Goal: Answer question/provide support

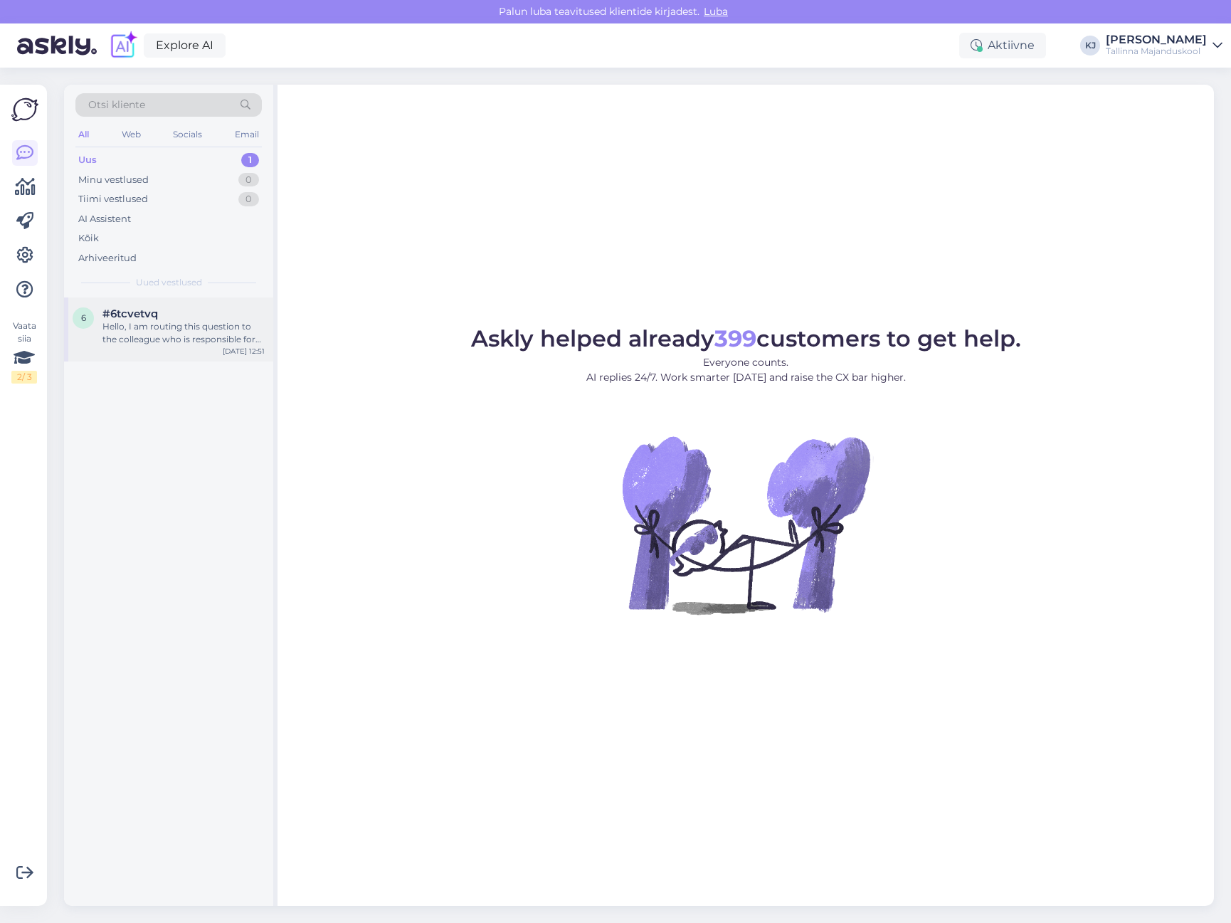
click at [171, 317] on div "#6tcvetvq" at bounding box center [183, 313] width 162 height 13
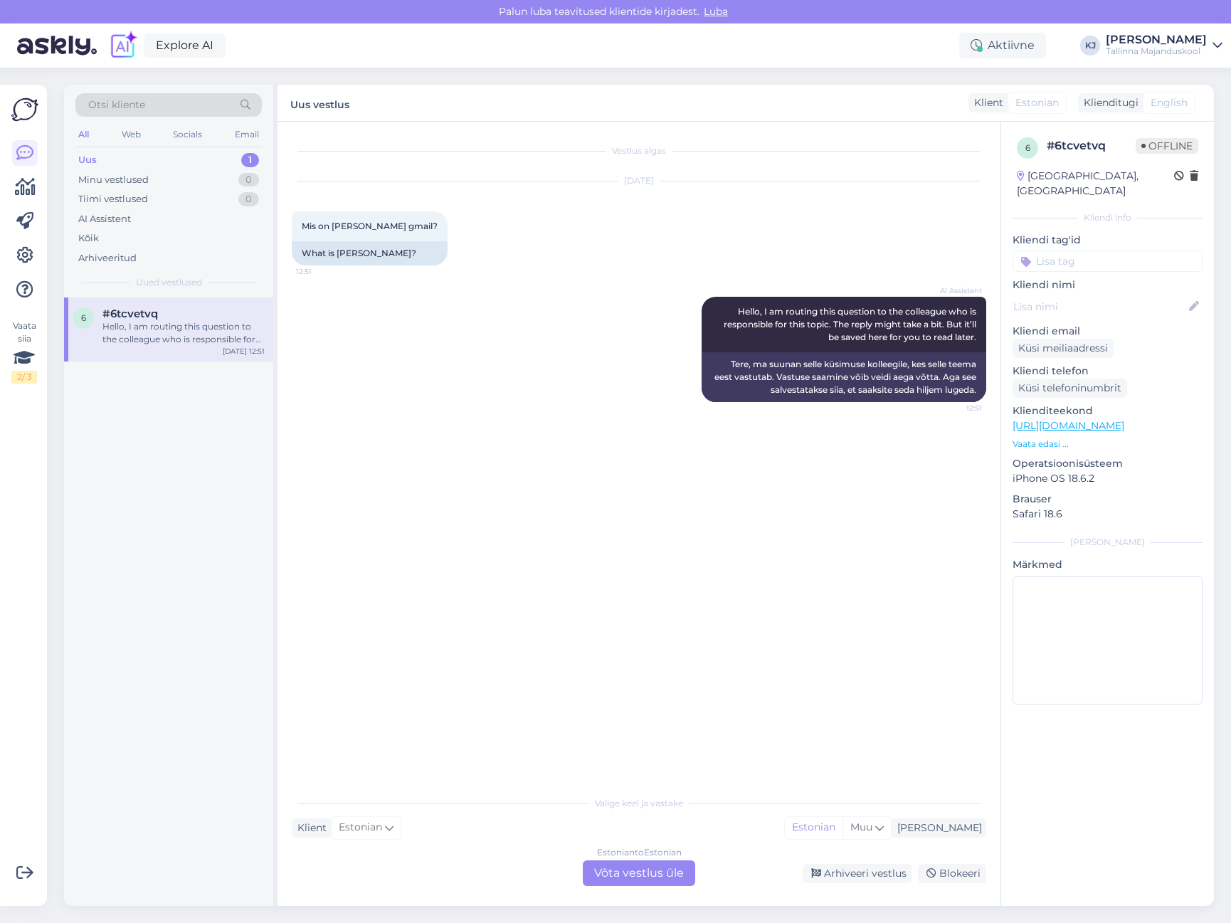
click at [648, 571] on div "Vestlus algas [DATE] Mis on [PERSON_NAME] gmail? 12:51 What is [PERSON_NAME]? A…" at bounding box center [645, 455] width 707 height 639
click at [610, 866] on div "Estonian to Estonian Võta vestlus üle" at bounding box center [639, 873] width 112 height 26
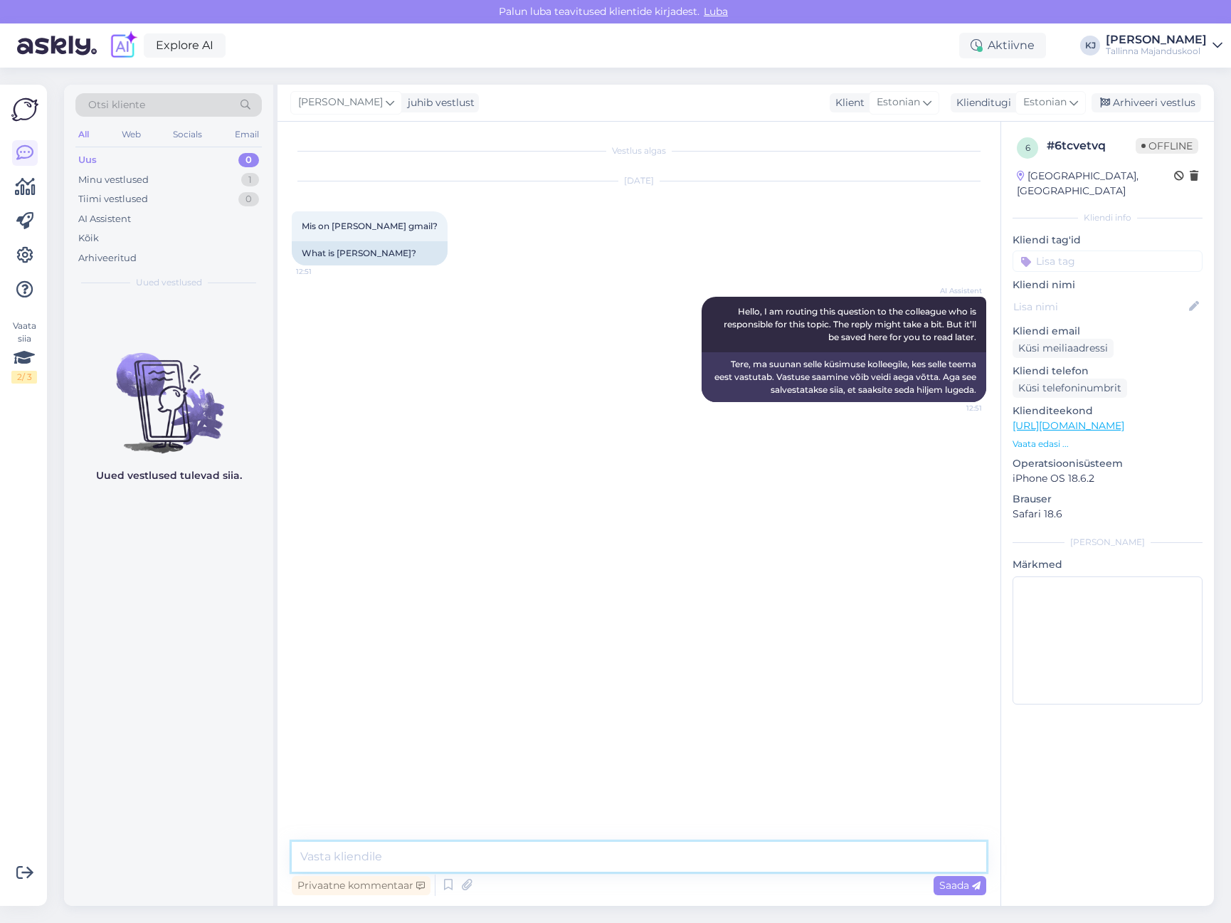
click at [627, 846] on textarea at bounding box center [639, 856] width 694 height 30
click at [625, 857] on textarea "Õppejuht [PERSON_NAME] email on" at bounding box center [639, 856] width 694 height 30
type textarea "Õppejuht [PERSON_NAME] email on [PERSON_NAME][EMAIL_ADDRESS][DOMAIN_NAME]"
click at [977, 886] on icon at bounding box center [976, 885] width 9 height 9
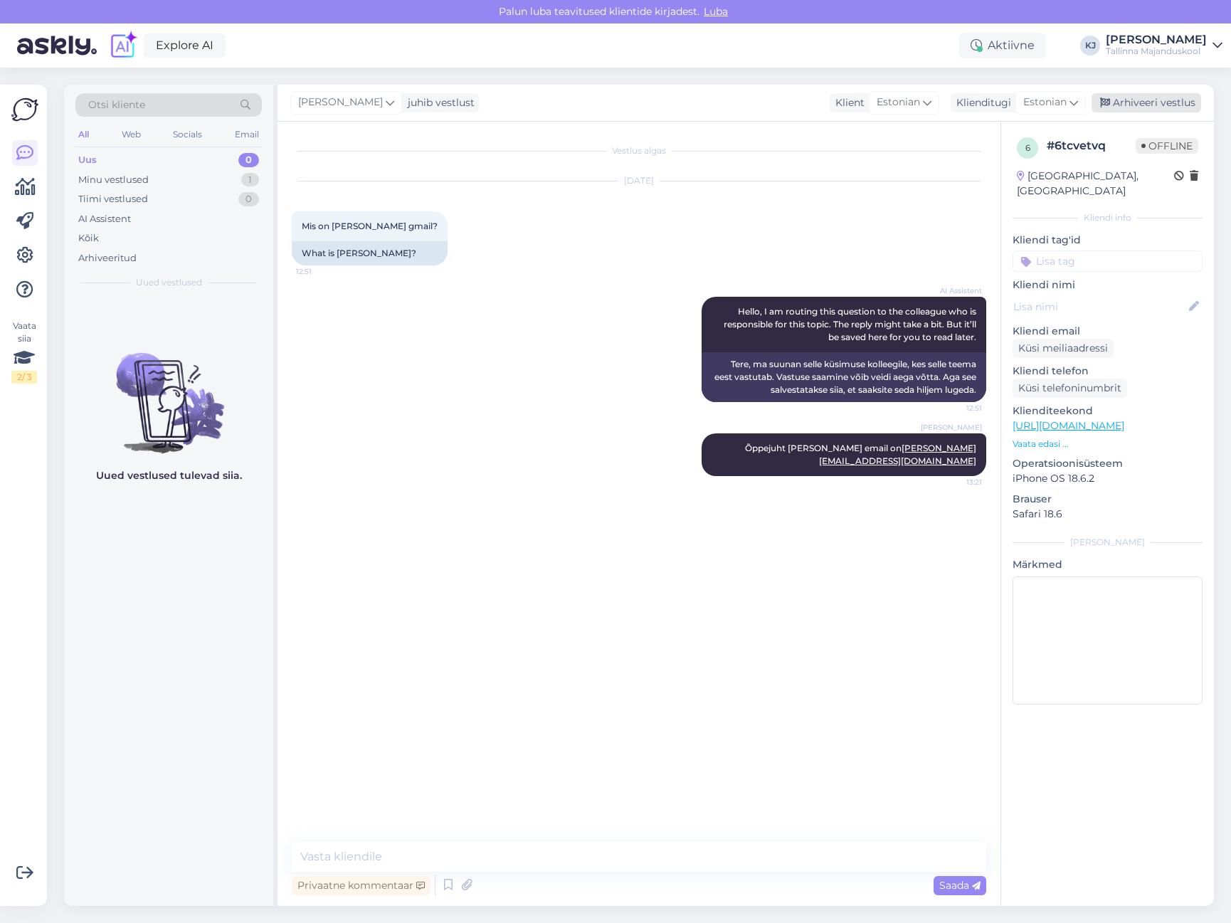
click at [1163, 102] on div "Arhiveeri vestlus" at bounding box center [1146, 102] width 110 height 19
click at [1115, 250] on input at bounding box center [1107, 260] width 190 height 21
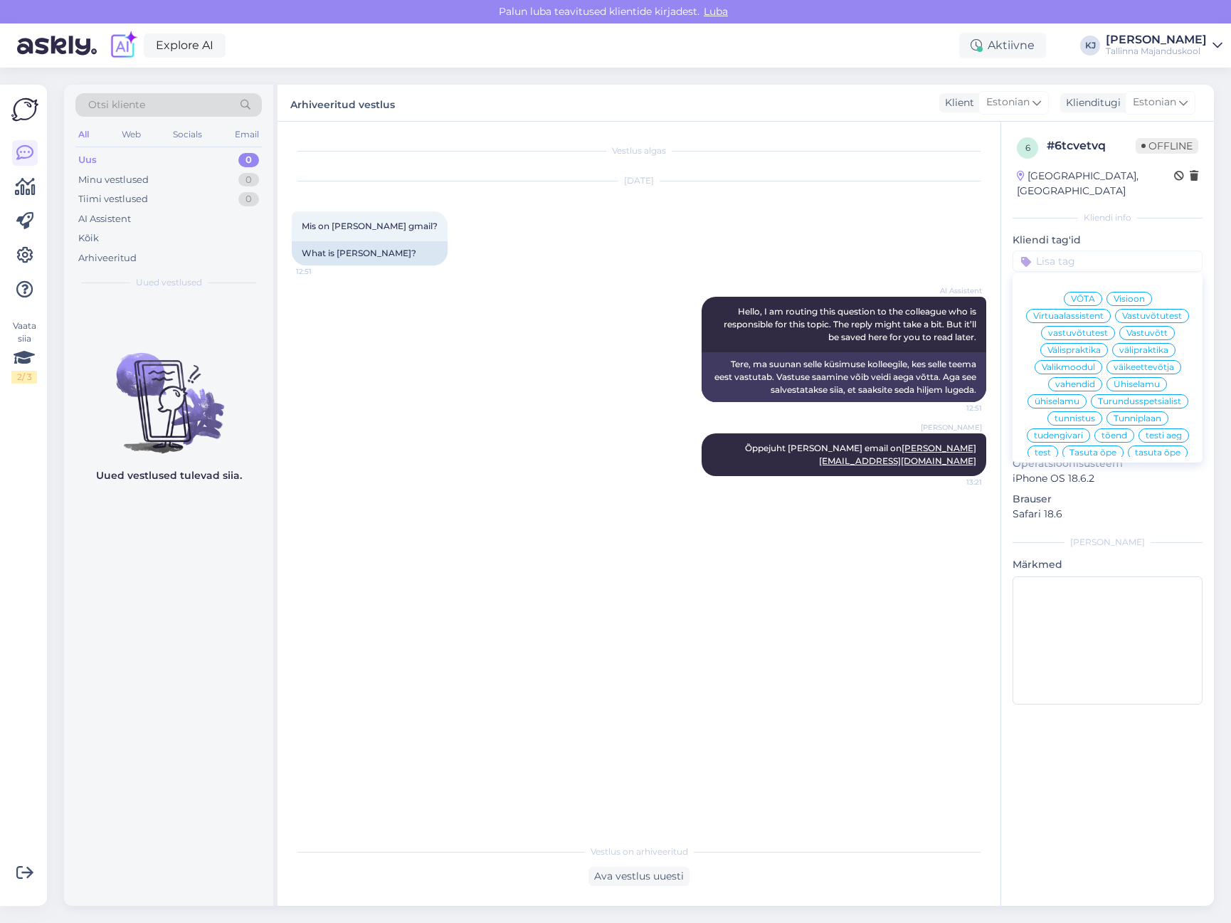
type input "e"
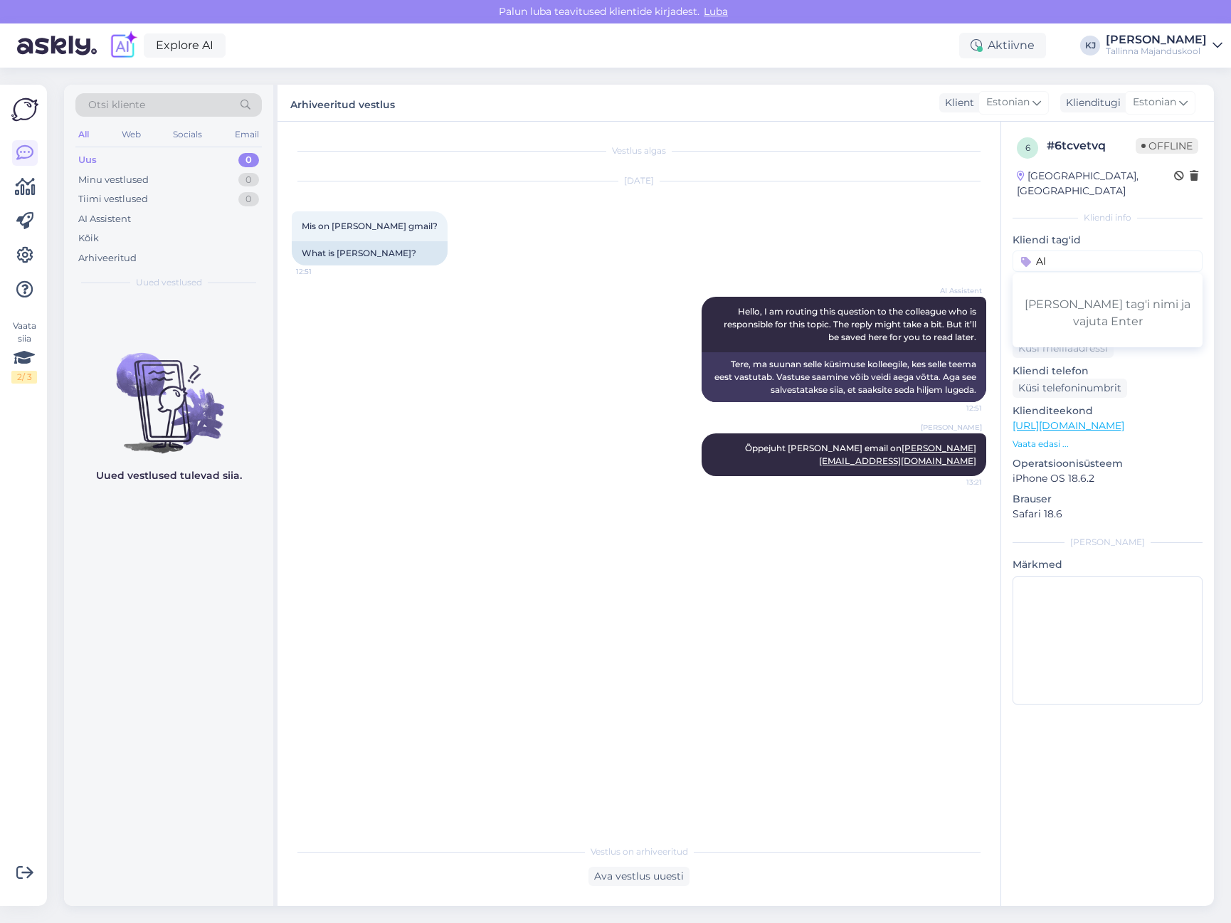
type input "A"
type input "kontakt"
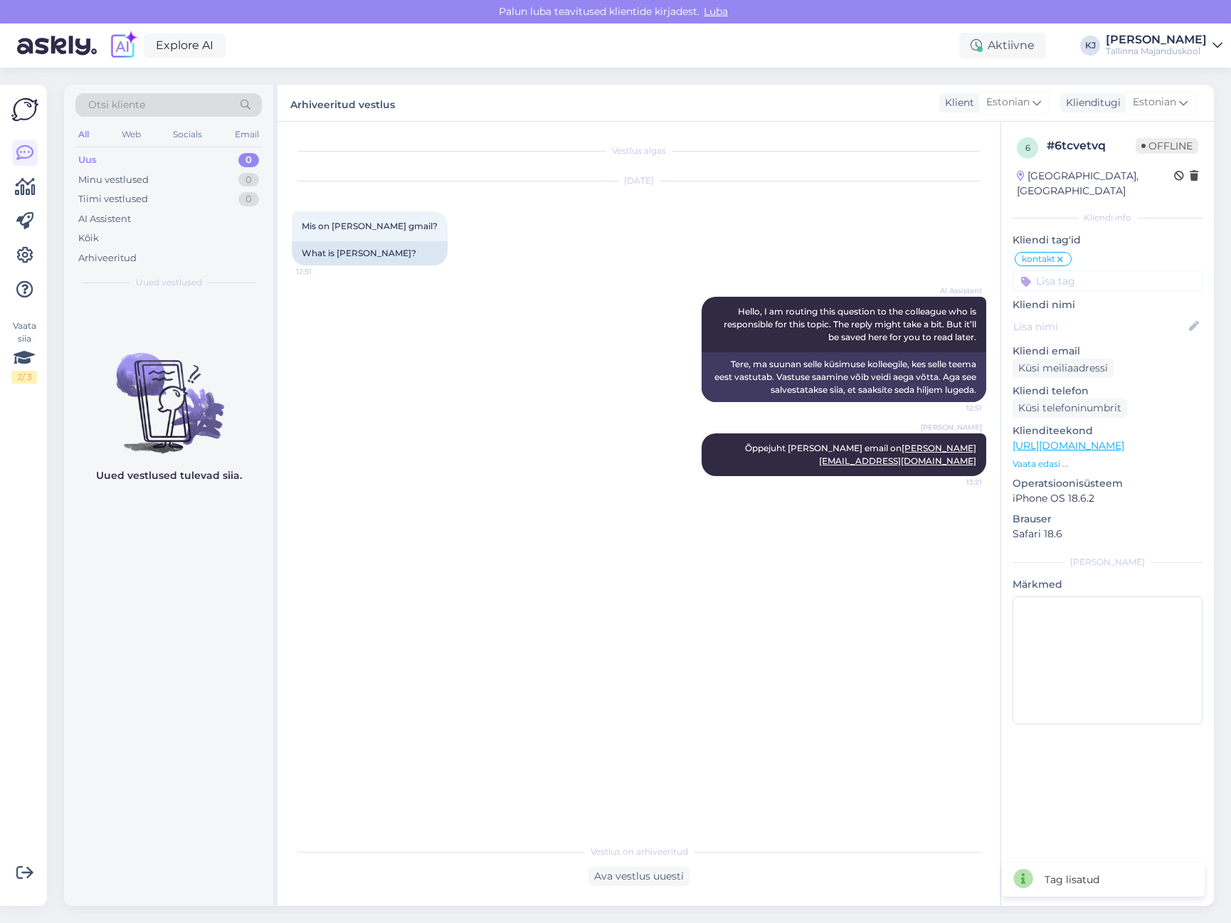
drag, startPoint x: 496, startPoint y: 572, endPoint x: 511, endPoint y: 552, distance: 24.9
drag, startPoint x: 511, startPoint y: 552, endPoint x: 473, endPoint y: 514, distance: 53.8
click at [474, 514] on div "Vestlus algas [DATE] Mis on [PERSON_NAME] gmail? 12:51 What is [PERSON_NAME]? A…" at bounding box center [645, 480] width 707 height 688
click at [119, 222] on div "AI Assistent" at bounding box center [104, 219] width 53 height 14
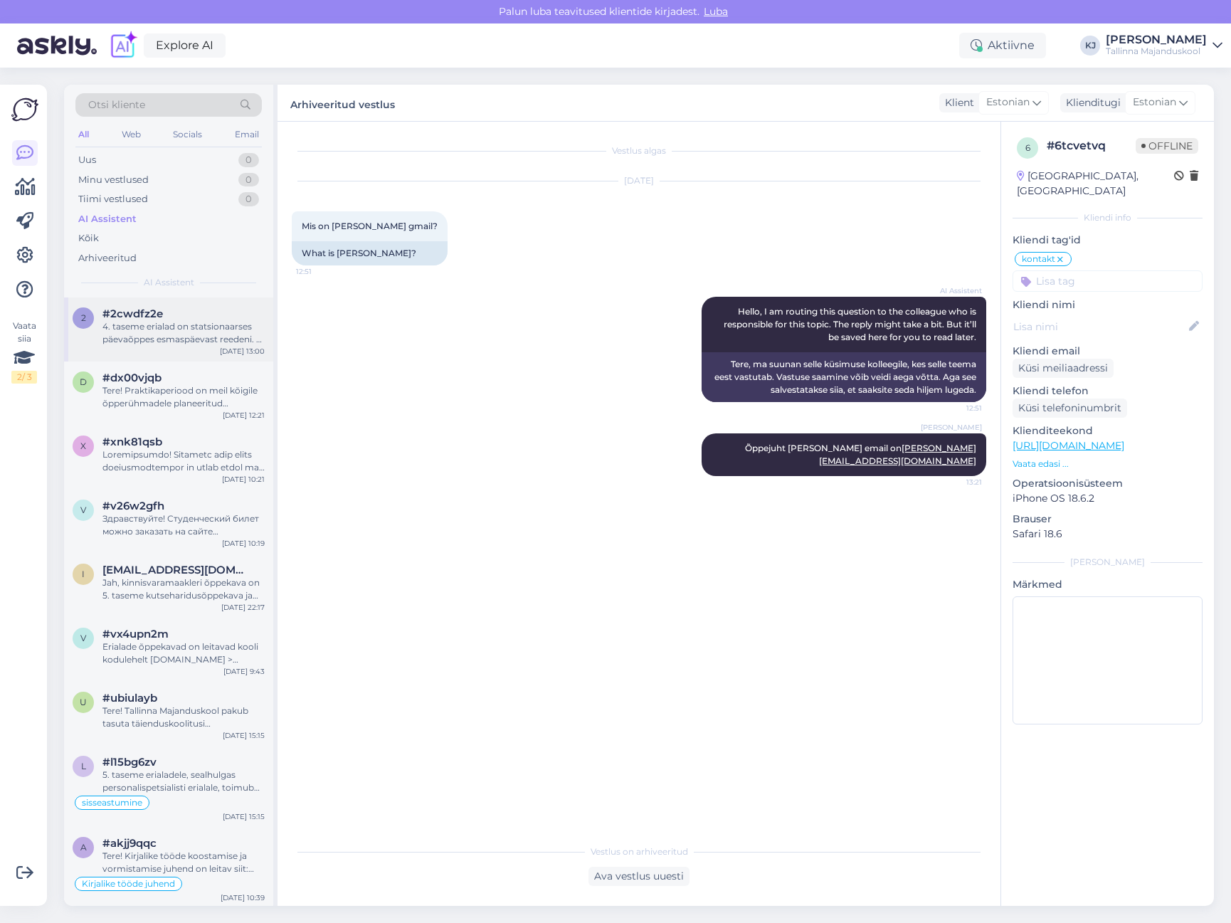
click at [127, 335] on div "4. taseme erialad on statsionaarses päevaõppes esmaspäevast reedeni. 5. taseme …" at bounding box center [183, 333] width 162 height 26
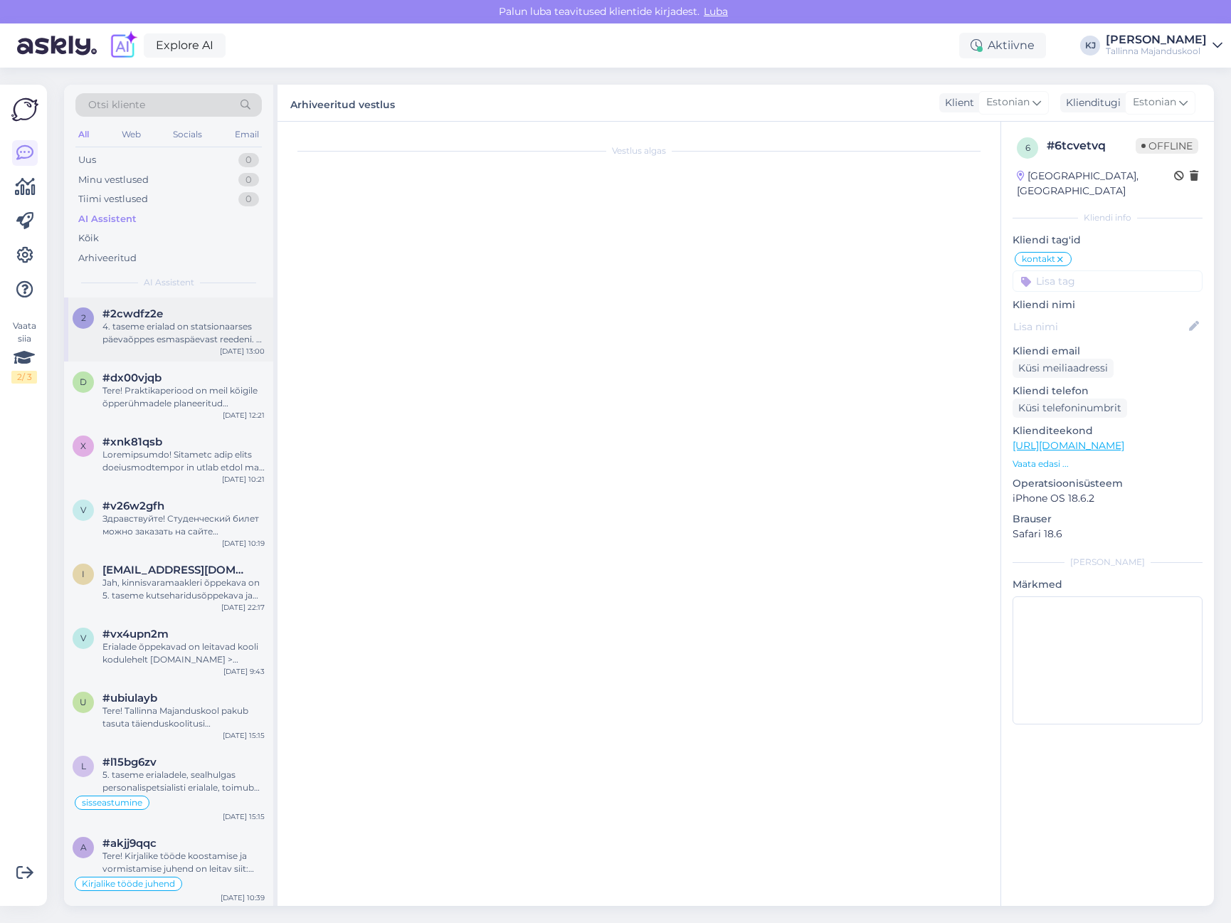
scroll to position [188, 0]
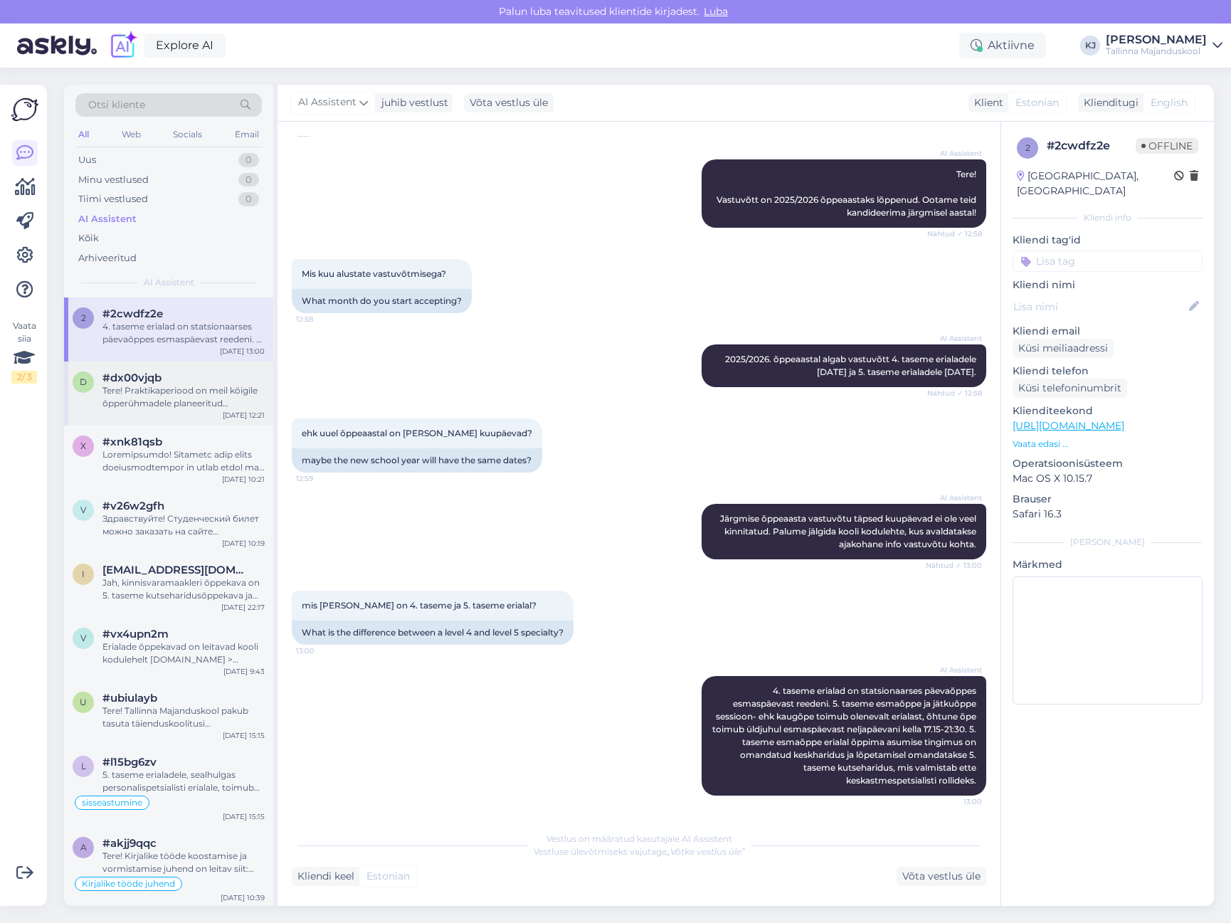
click at [112, 408] on div "Tere! Praktikaperiood on meil kõigile õpperühmadele planeeritud praktikakorrald…" at bounding box center [183, 397] width 162 height 26
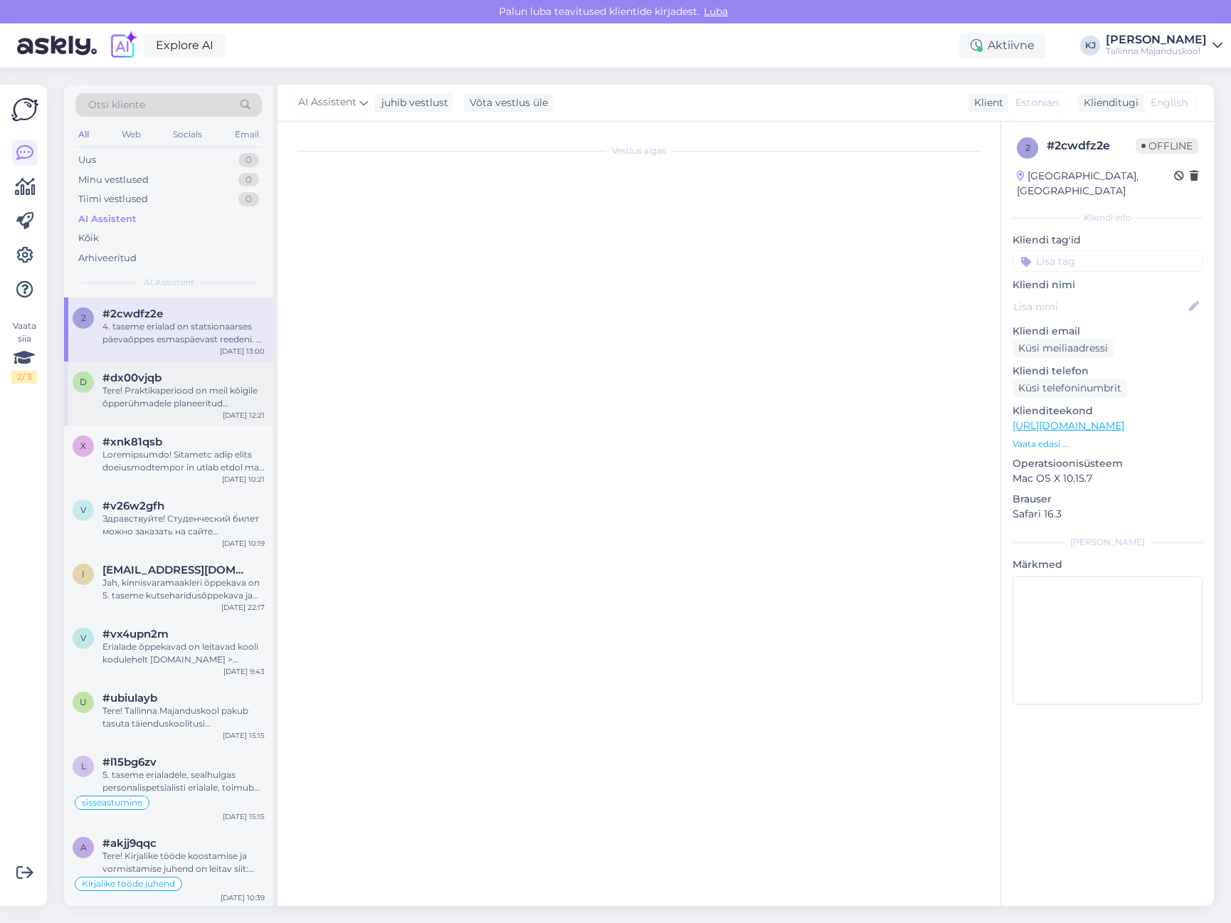
scroll to position [0, 0]
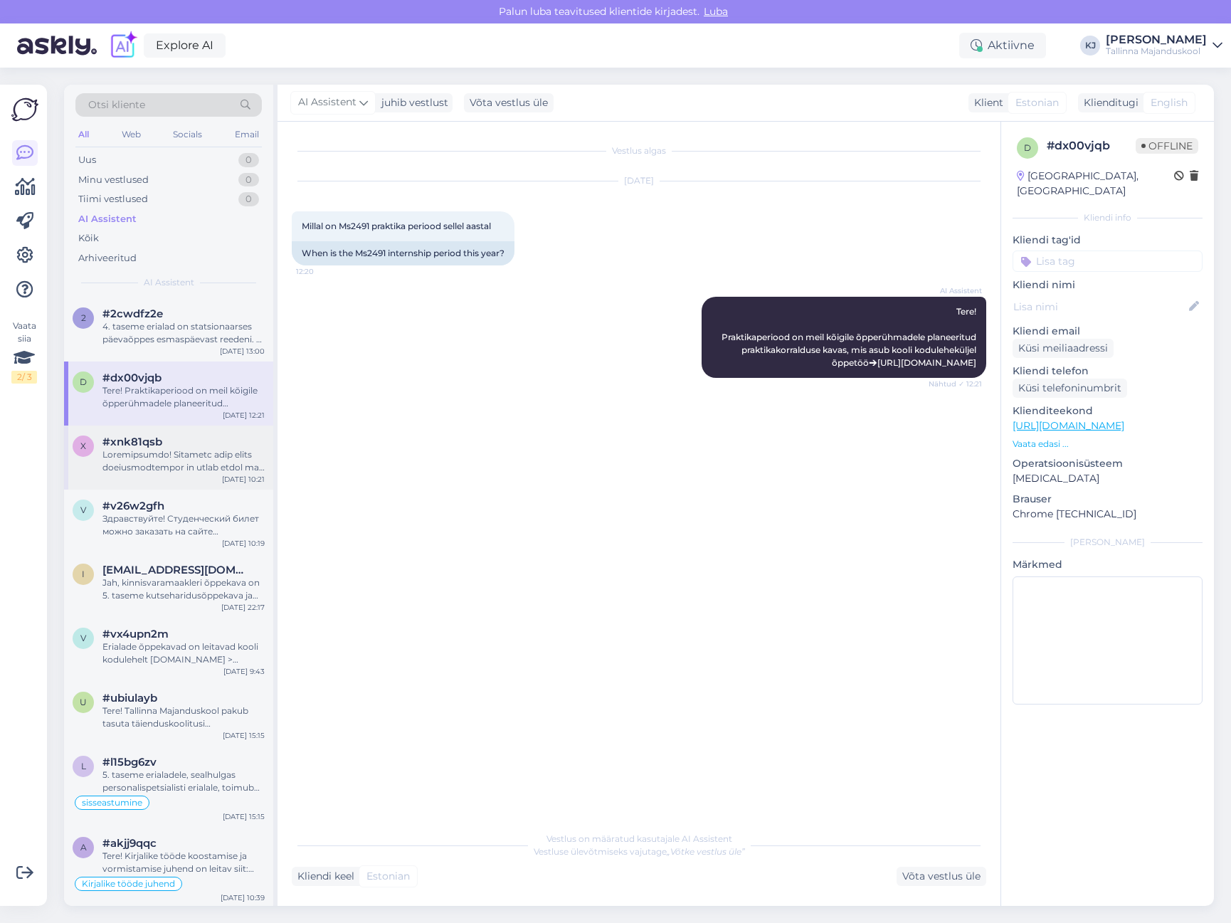
click at [139, 444] on span "#xnk81qsb" at bounding box center [132, 441] width 60 height 13
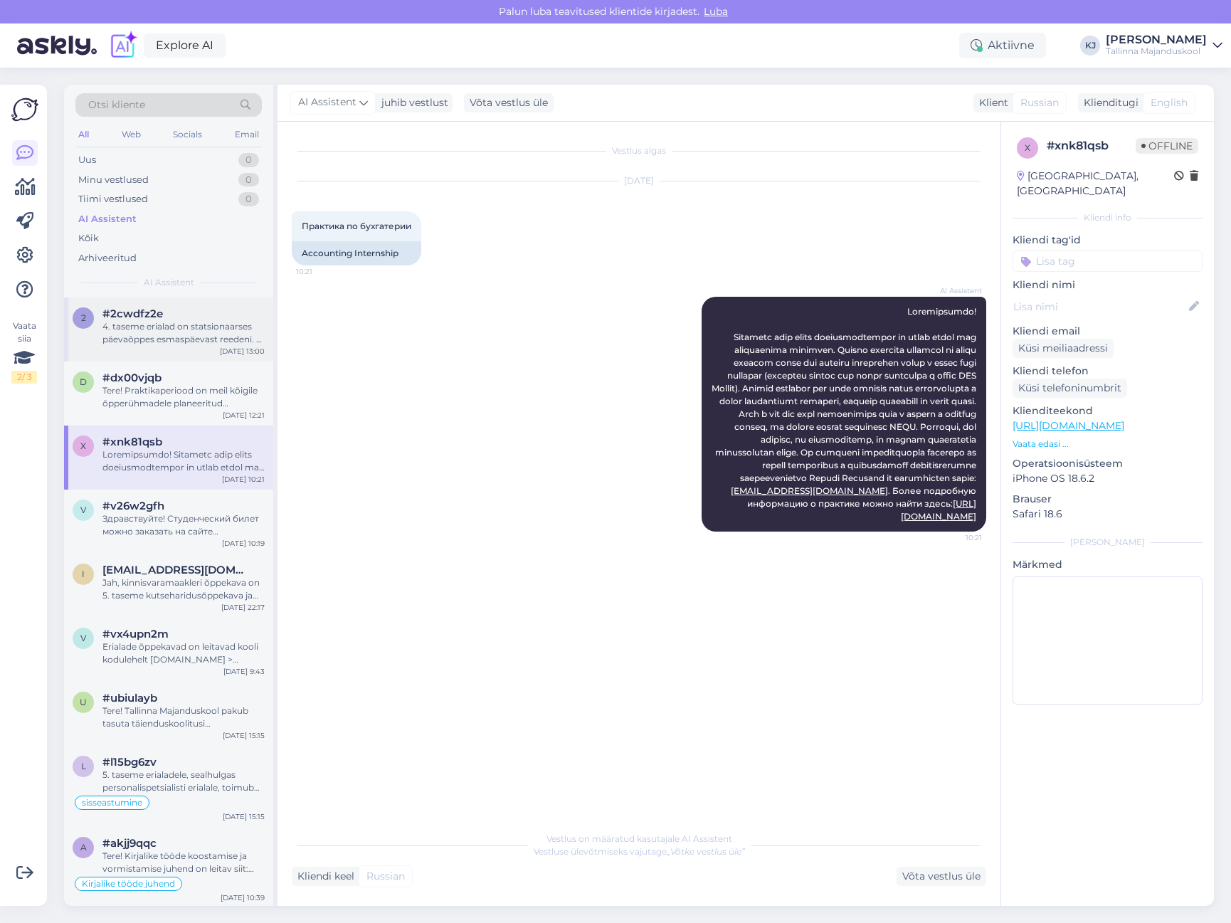
click at [152, 334] on div "4. taseme erialad on statsionaarses päevaõppes esmaspäevast reedeni. 5. taseme …" at bounding box center [183, 333] width 162 height 26
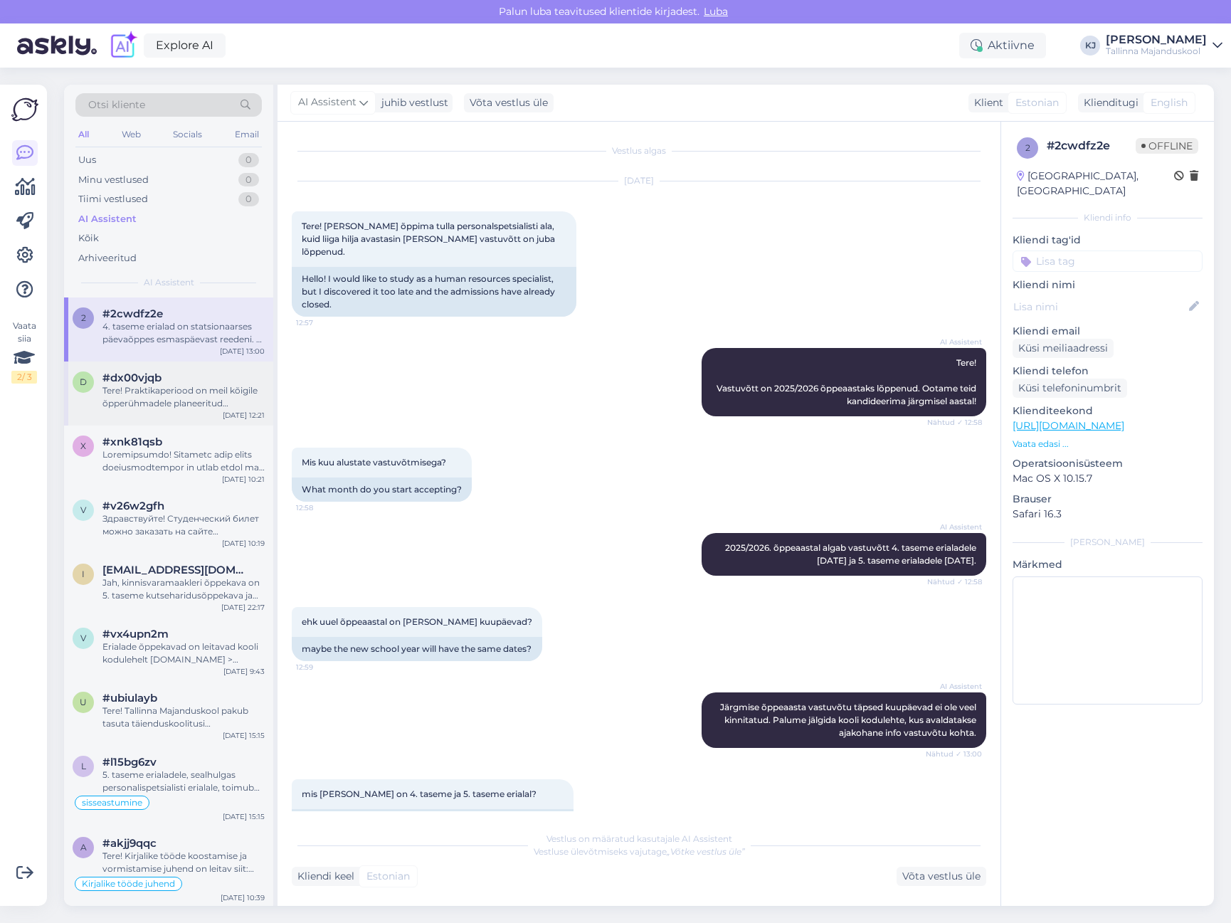
scroll to position [188, 0]
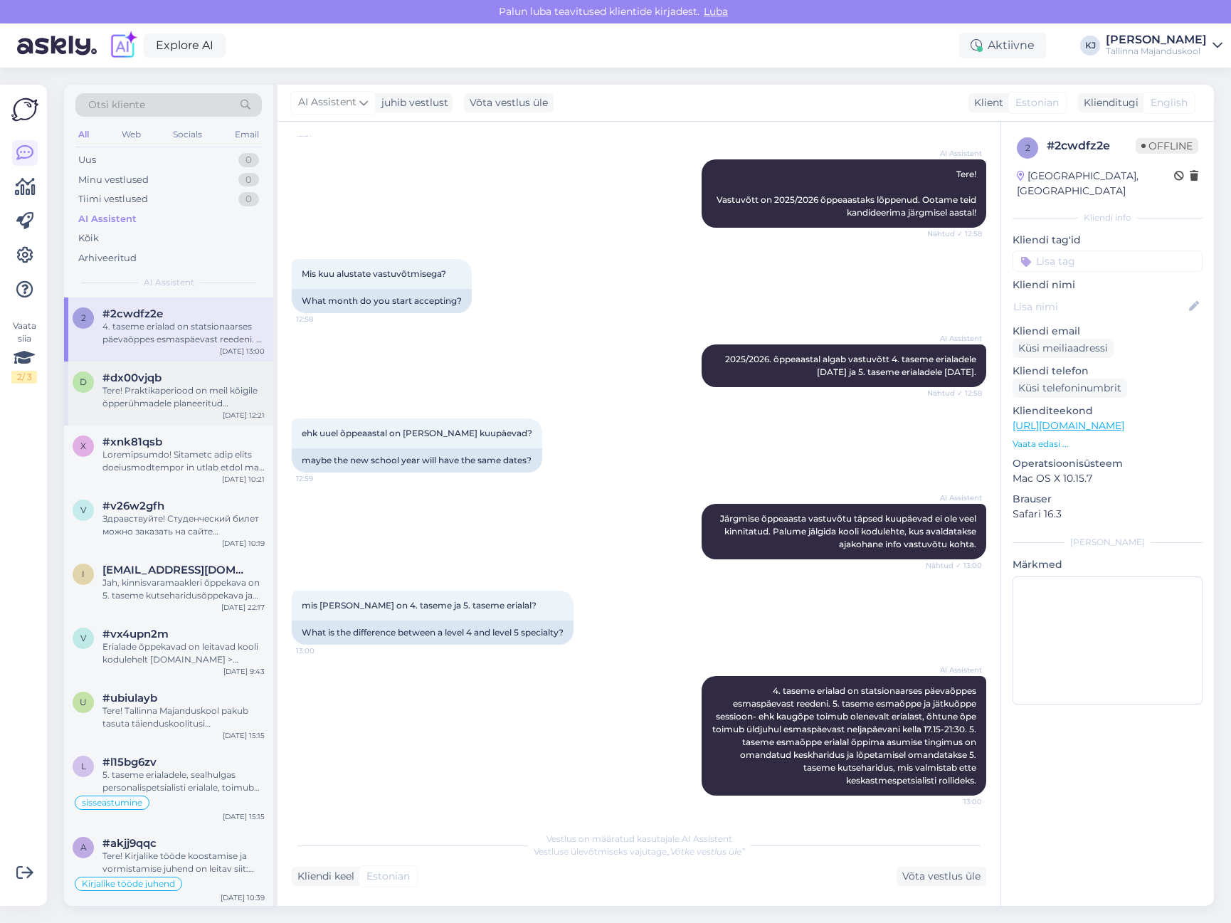
click at [154, 396] on div "Tere! Praktikaperiood on meil kõigile õpperühmadele planeeritud praktikakorrald…" at bounding box center [183, 397] width 162 height 26
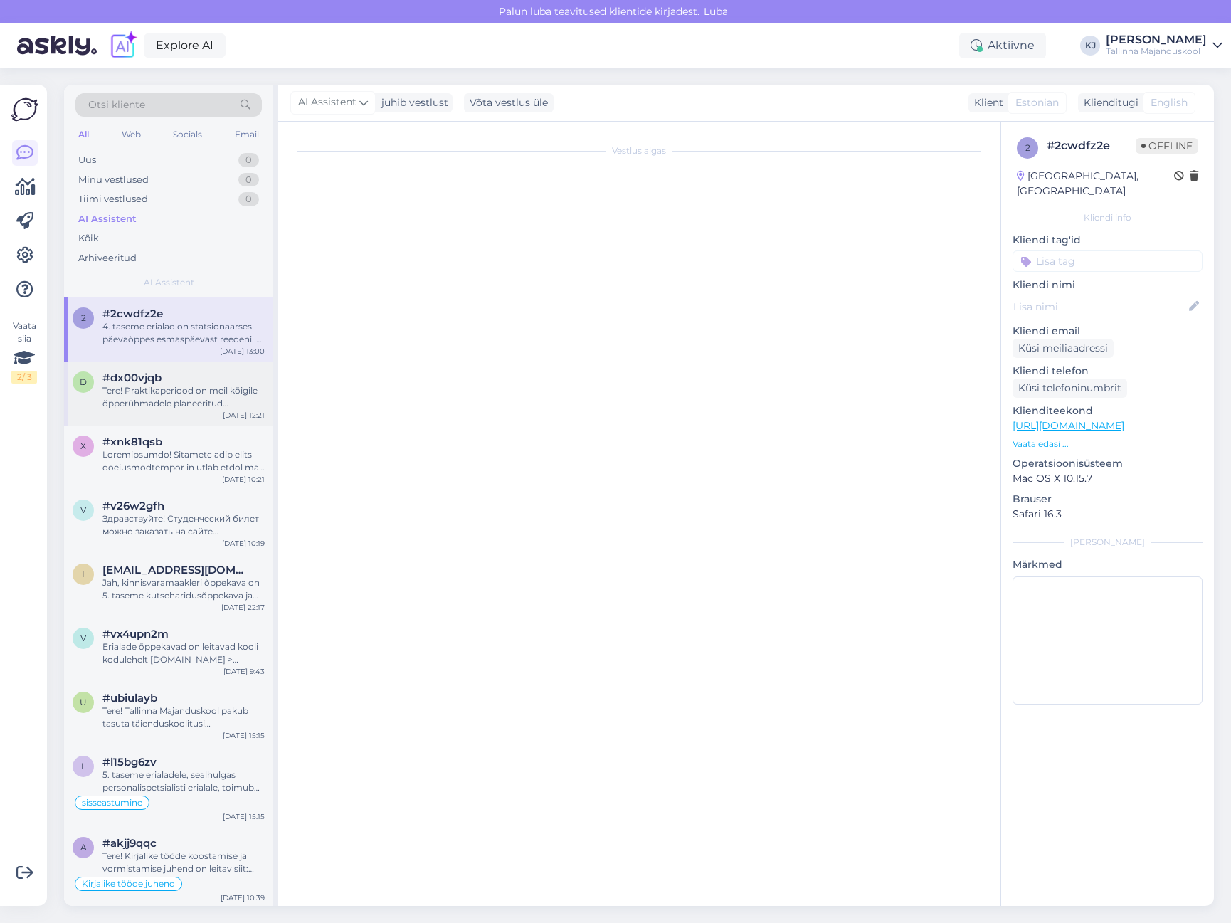
scroll to position [0, 0]
